Goal: Entertainment & Leisure: Consume media (video, audio)

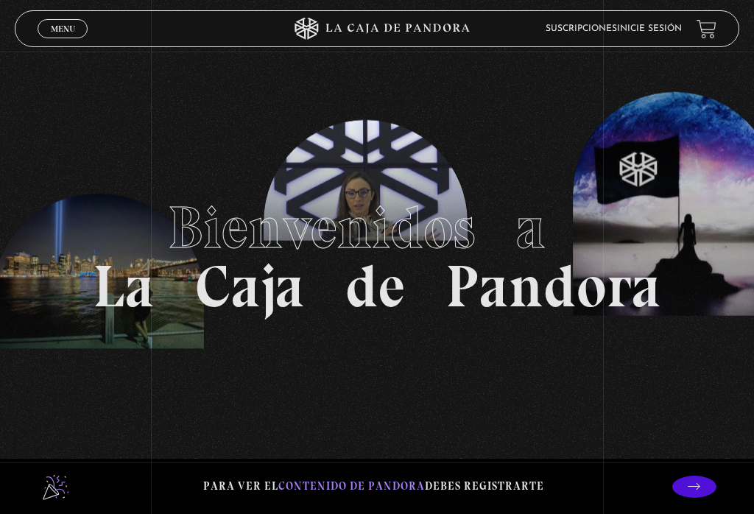
scroll to position [52, 0]
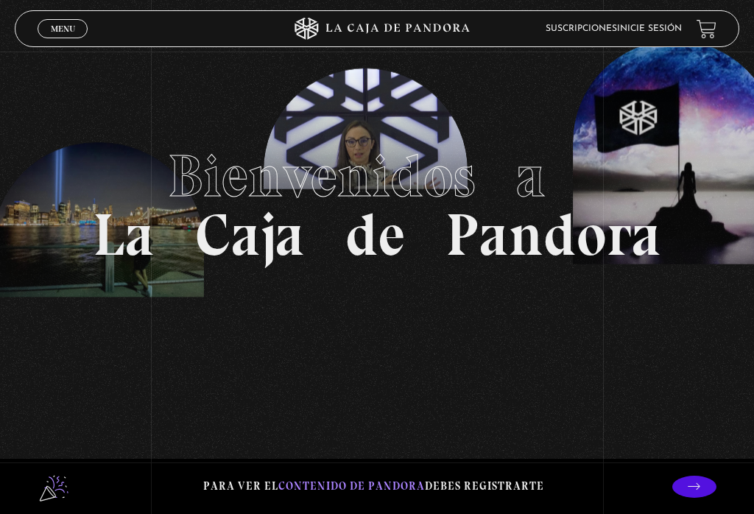
click at [669, 27] on link "Inicie sesión" at bounding box center [649, 28] width 65 height 9
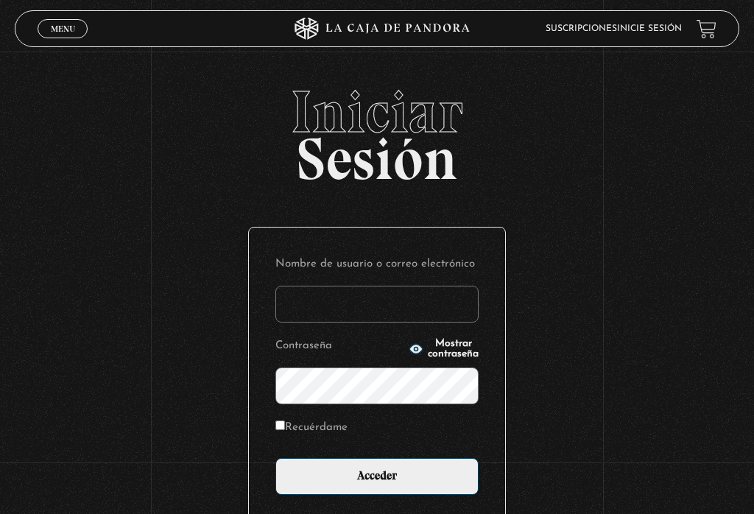
click at [384, 306] on input "Nombre de usuario o correo electrónico" at bounding box center [376, 304] width 203 height 37
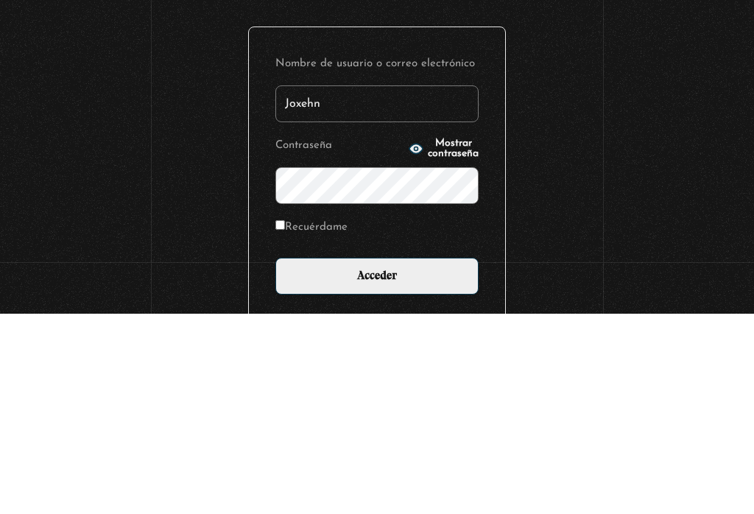
type input "Joxehn"
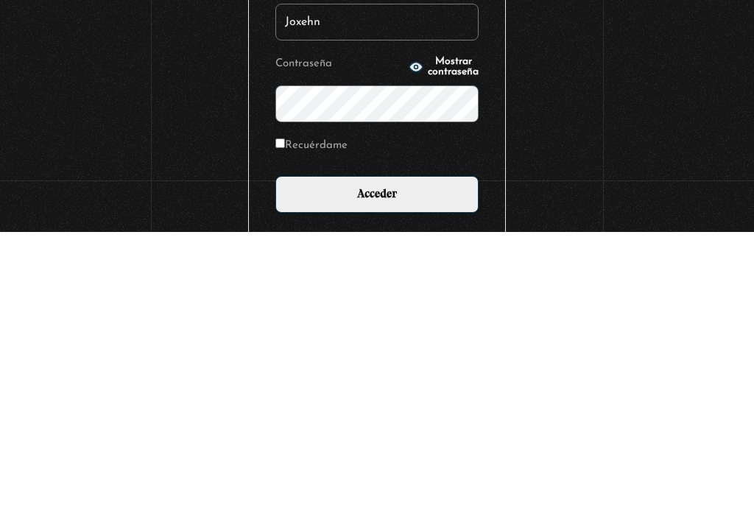
click at [293, 417] on label "Recuérdame" at bounding box center [311, 427] width 72 height 20
click at [285, 420] on input "Recuérdame" at bounding box center [280, 425] width 10 height 10
checkbox input "true"
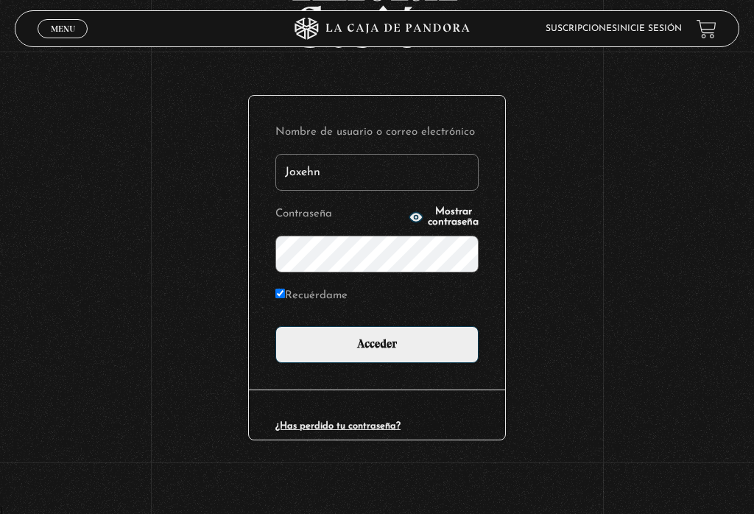
click at [431, 342] on input "Acceder" at bounding box center [376, 344] width 203 height 37
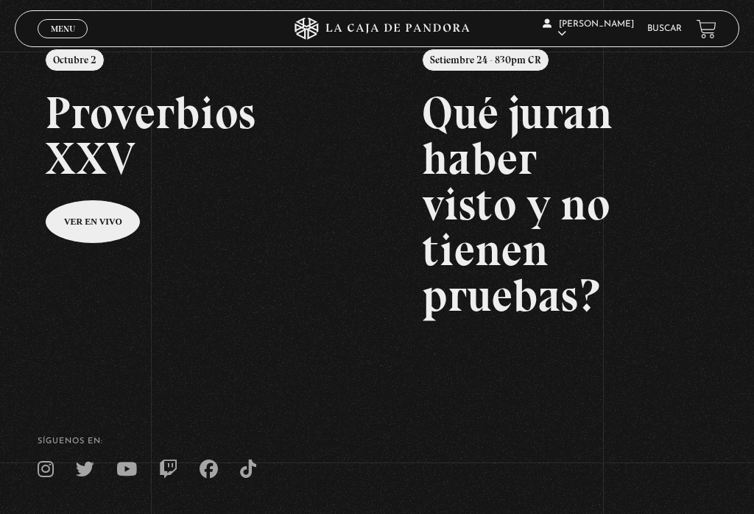
scroll to position [288, 0]
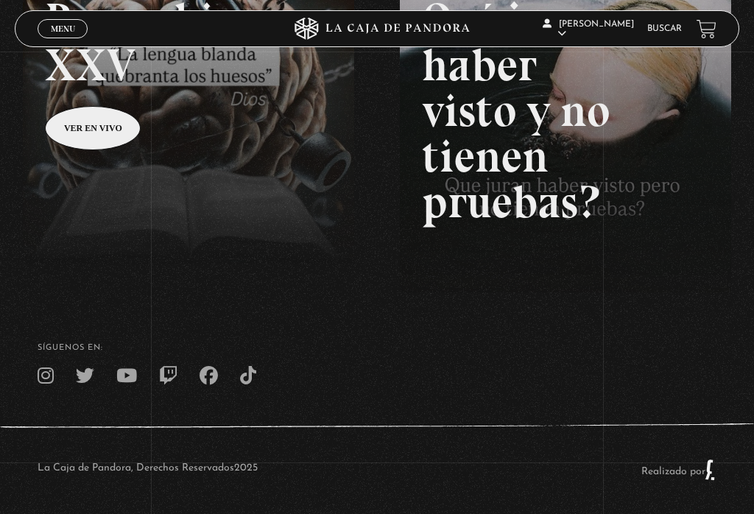
click at [66, 25] on span "Menu" at bounding box center [63, 28] width 24 height 9
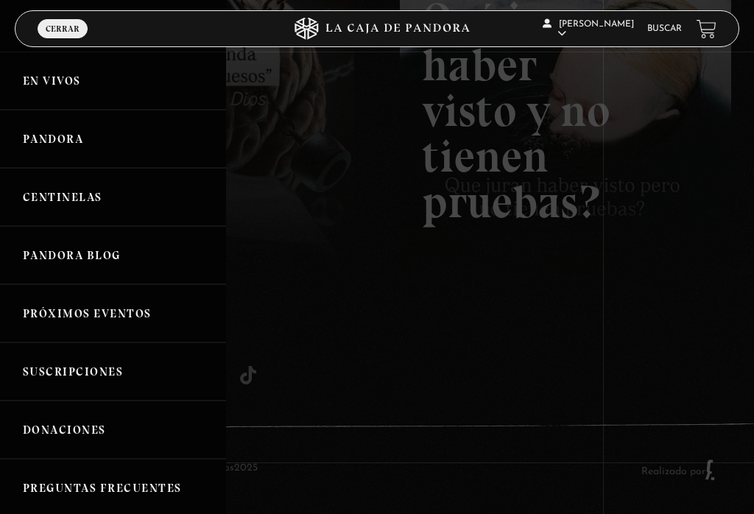
click at [110, 128] on link "Pandora" at bounding box center [113, 139] width 226 height 58
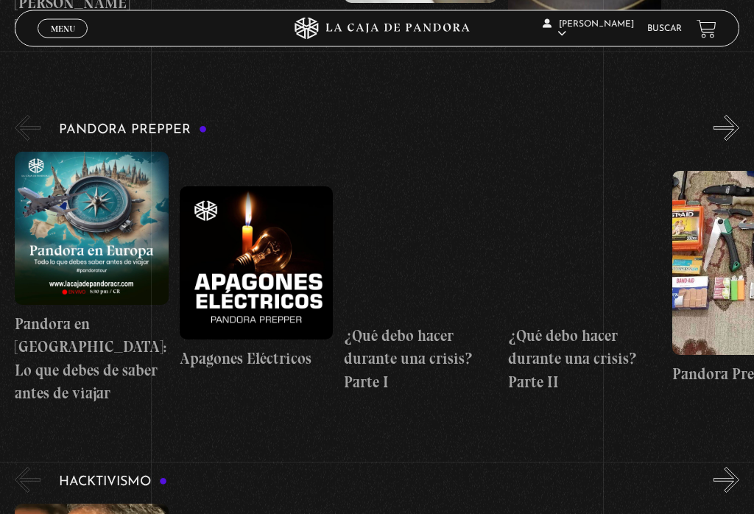
scroll to position [2623, 0]
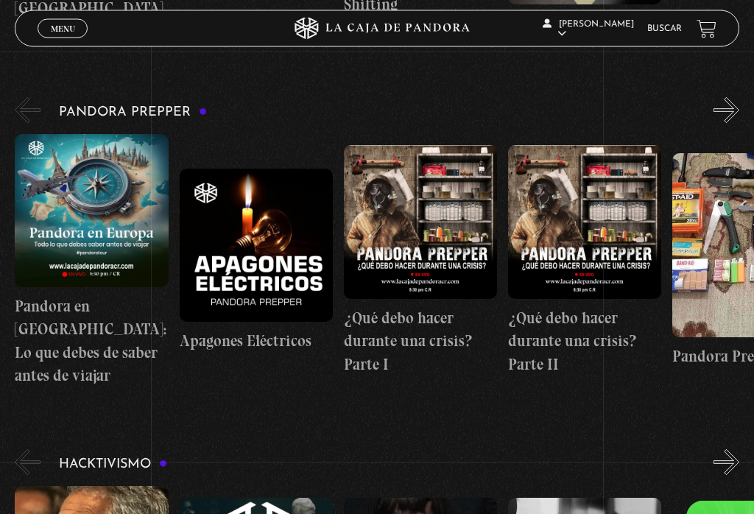
click at [395, 208] on figure at bounding box center [420, 222] width 153 height 153
